Goal: Find specific page/section

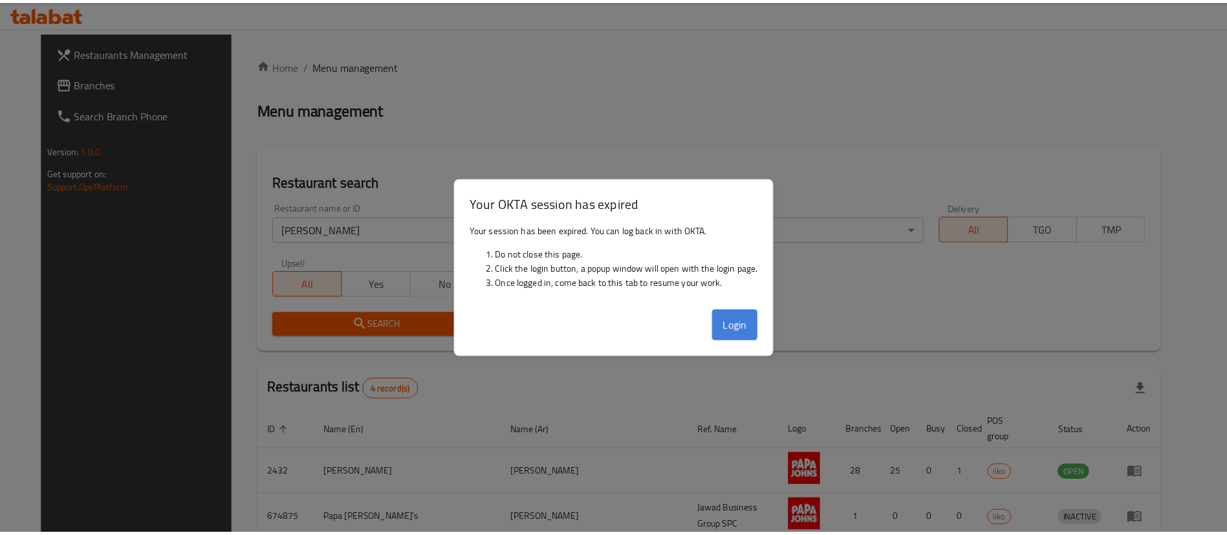
scroll to position [63, 0]
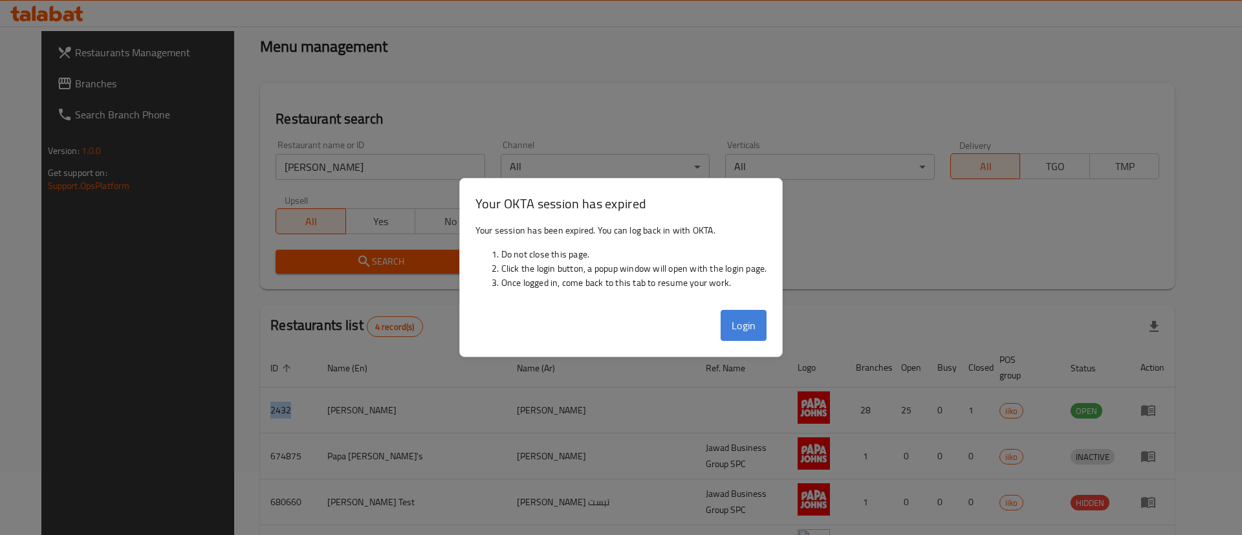
click at [734, 330] on button "Login" at bounding box center [743, 325] width 47 height 31
click at [752, 329] on button "Login" at bounding box center [743, 325] width 47 height 31
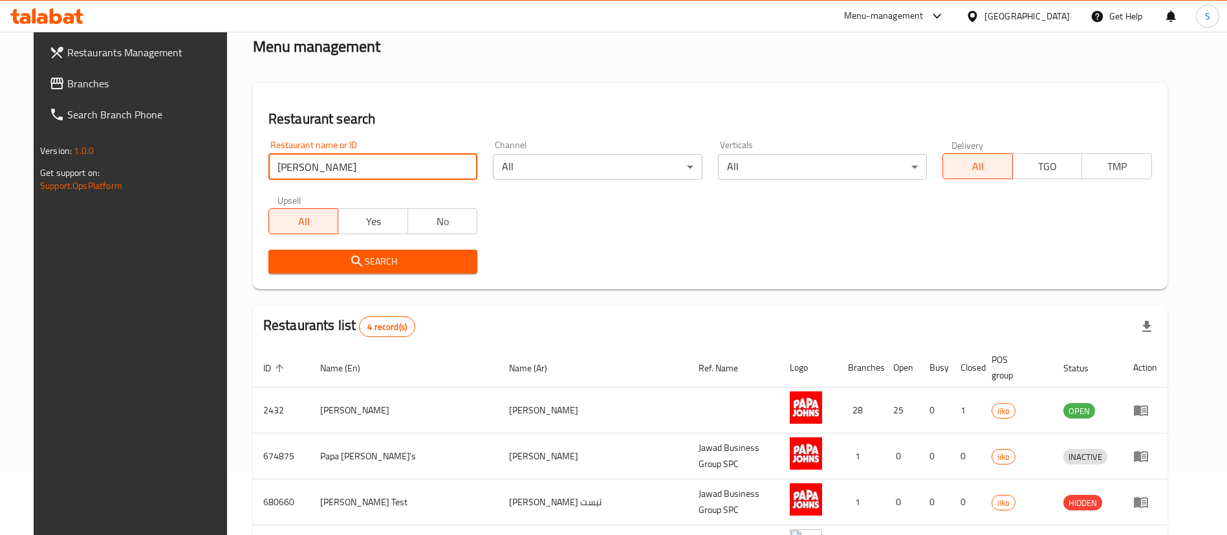
click at [423, 171] on input "[PERSON_NAME]" at bounding box center [373, 167] width 210 height 26
type input "\"
type input "ajeen"
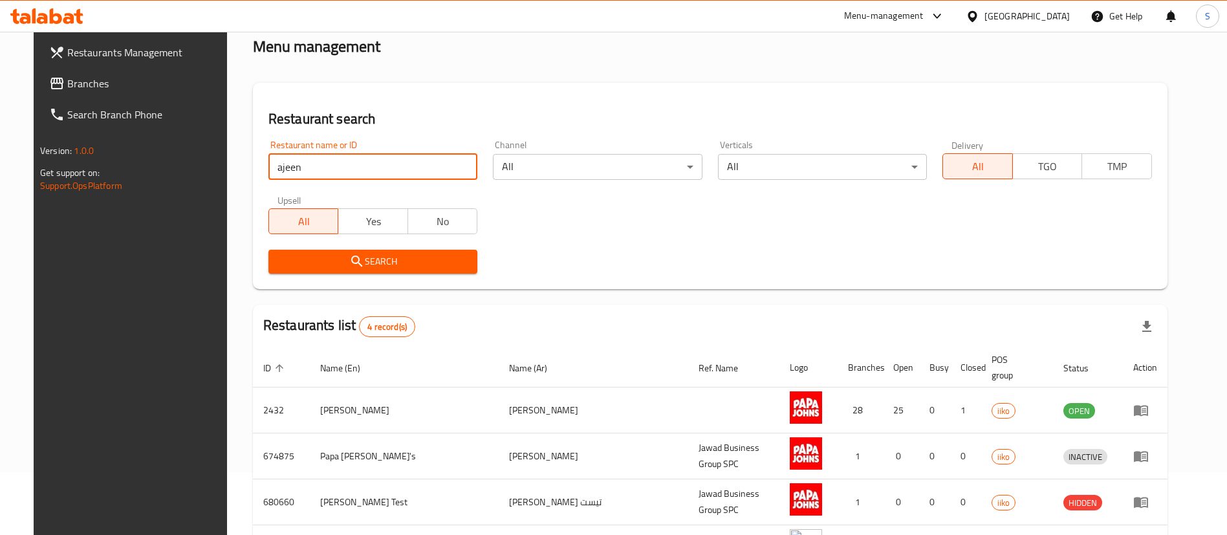
click button "Search" at bounding box center [373, 262] width 210 height 24
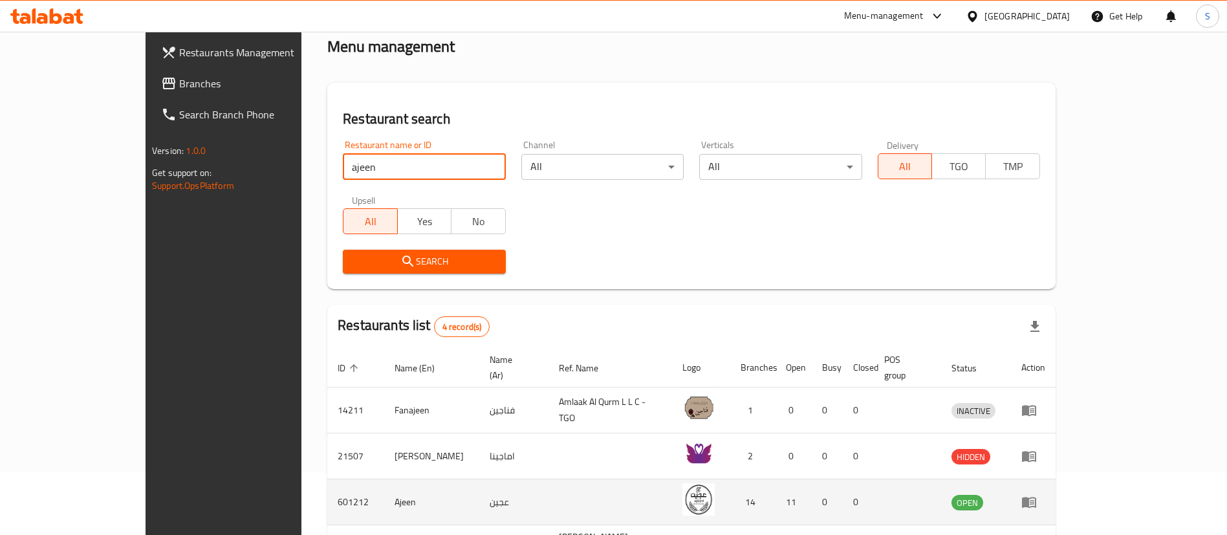
click at [327, 479] on td "601212" at bounding box center [355, 502] width 57 height 46
copy td "601212"
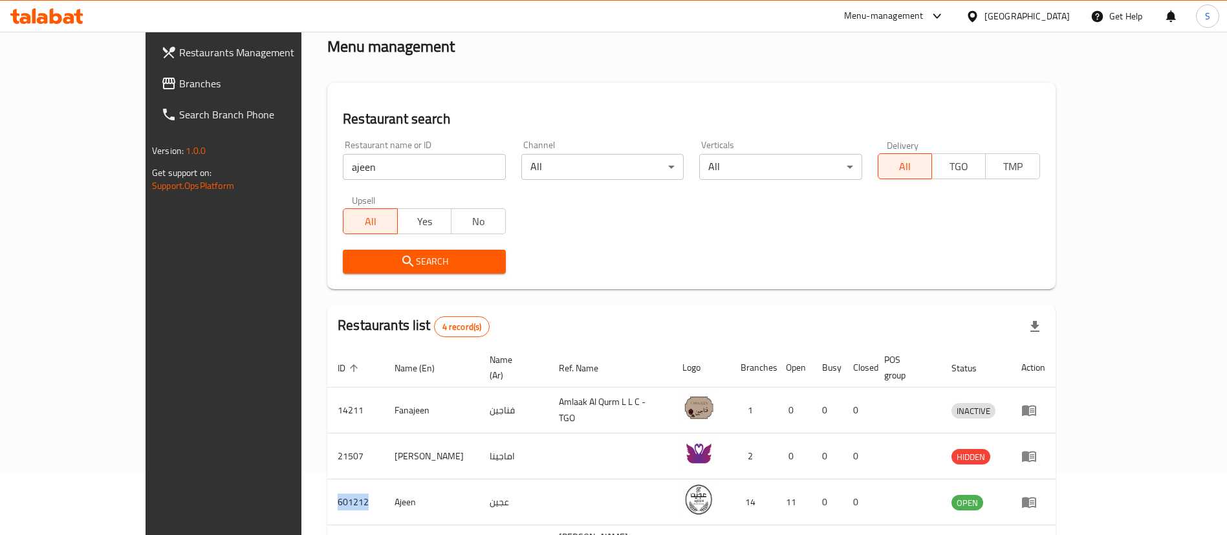
copy td "601212"
click at [380, 159] on input "ajeen" at bounding box center [424, 167] width 162 height 26
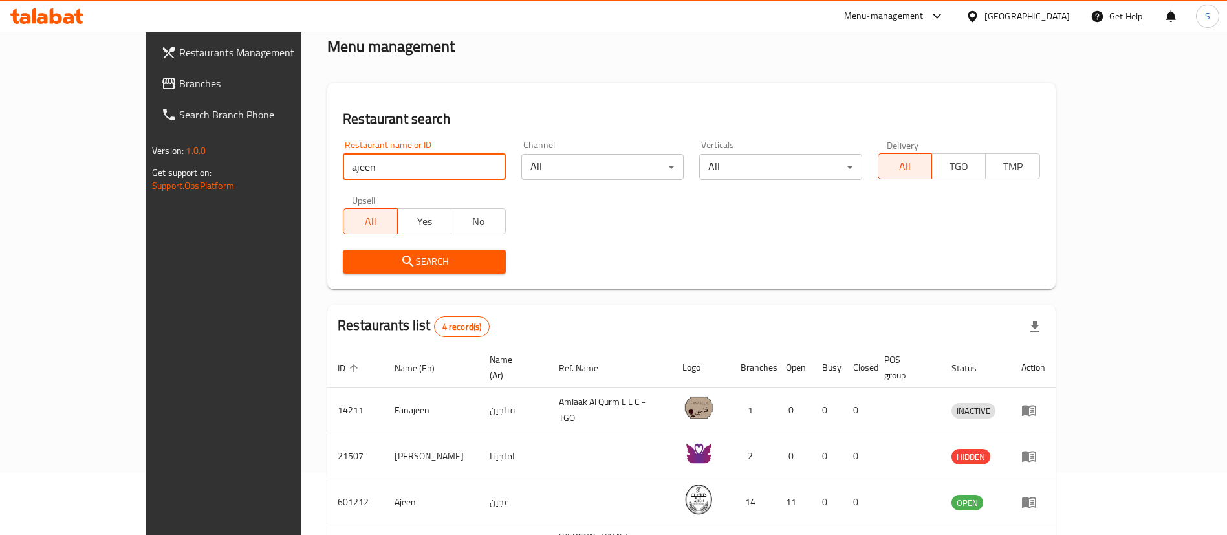
click at [380, 159] on input "ajeen" at bounding box center [424, 167] width 162 height 26
type input "burger king"
click button "Search" at bounding box center [424, 262] width 162 height 24
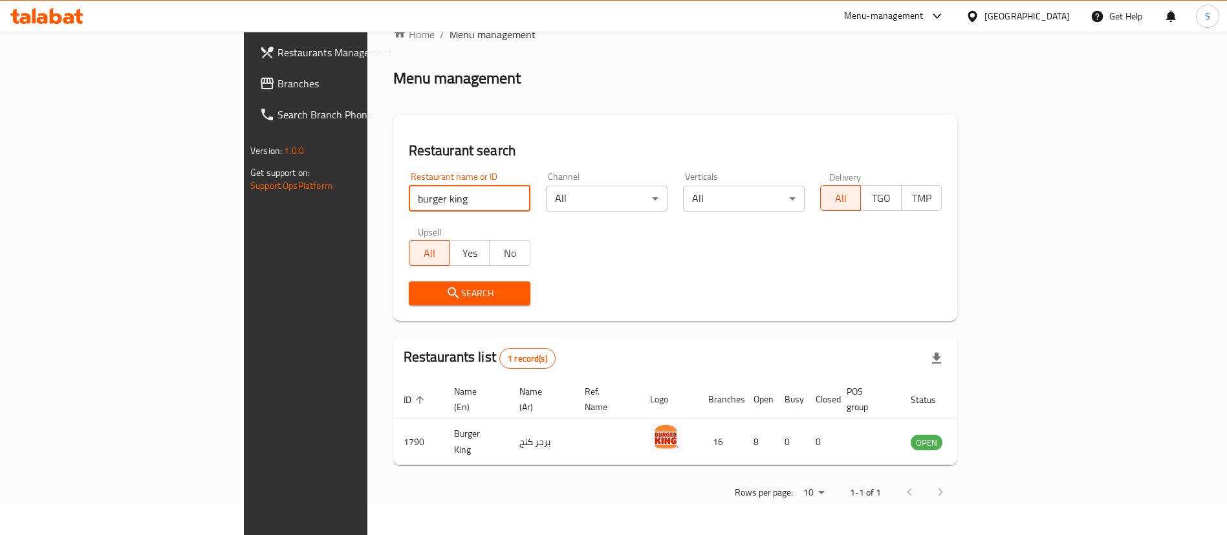
scroll to position [0, 0]
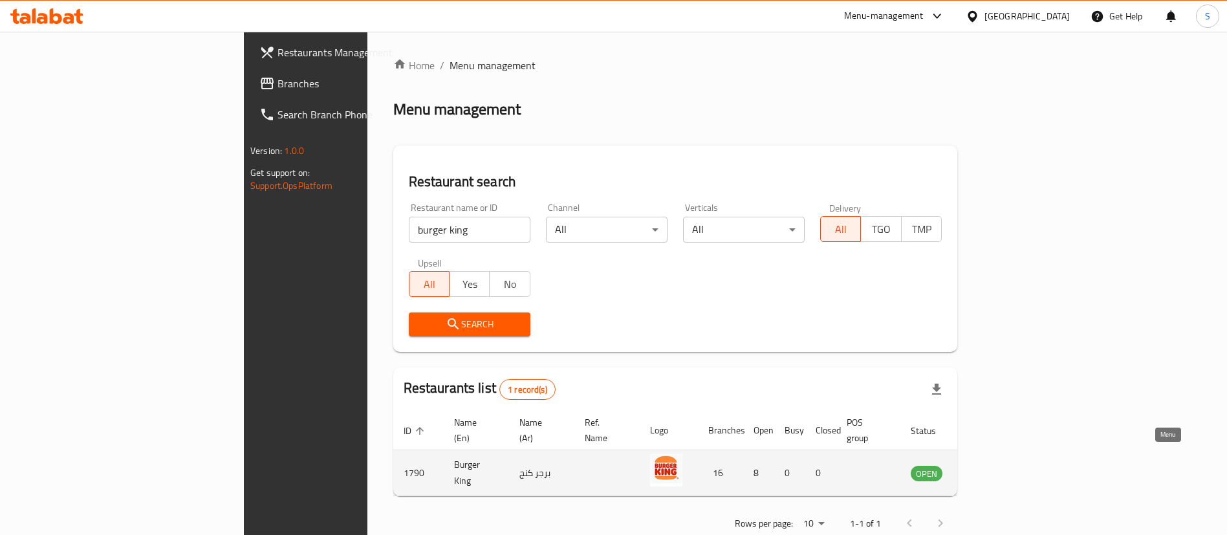
click at [994, 465] on icon "enhanced table" at bounding box center [987, 473] width 16 height 16
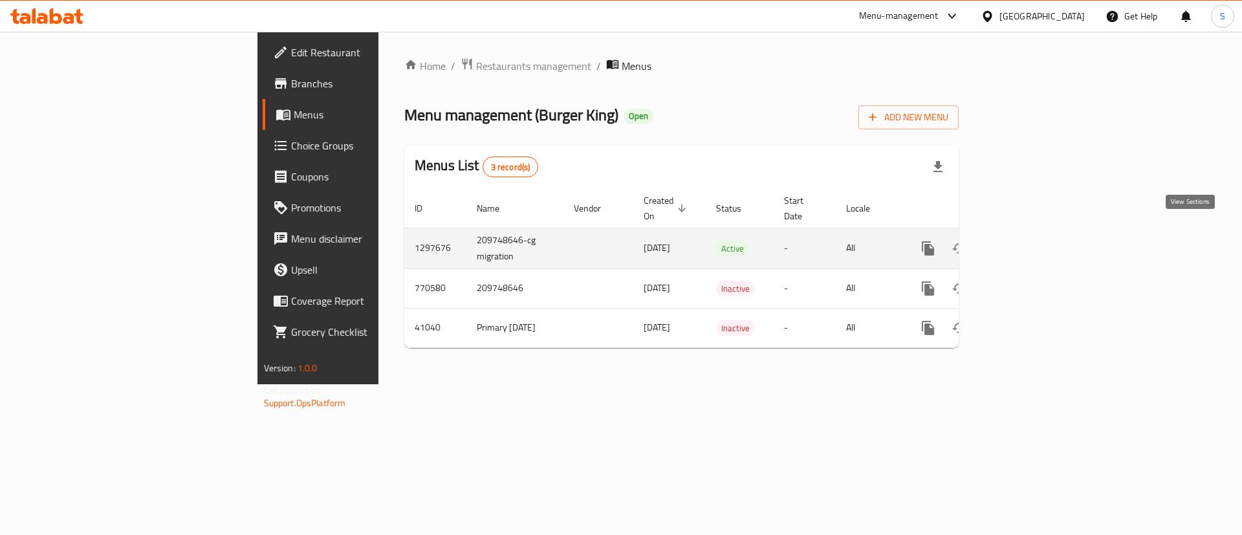
click at [1037, 233] on link "enhanced table" at bounding box center [1021, 248] width 31 height 31
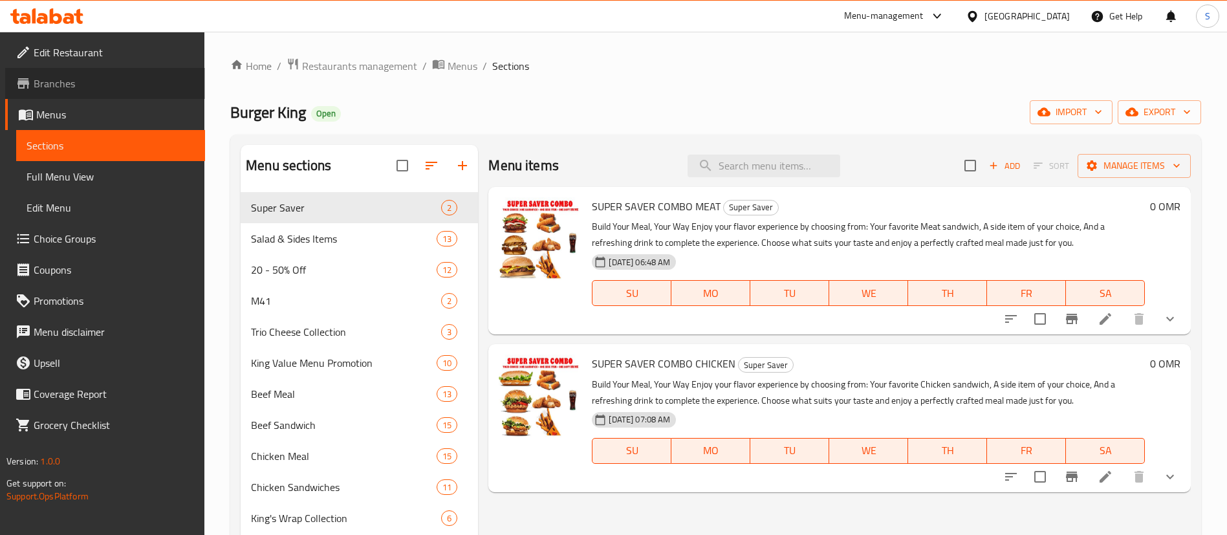
click at [99, 78] on span "Branches" at bounding box center [114, 84] width 161 height 16
